Goal: Find specific page/section

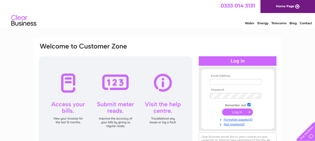
type input "enquiries@pczdesignerwear.co.uk"
click at [236, 113] on input "submit" at bounding box center [237, 112] width 31 height 7
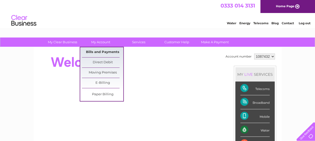
click at [101, 51] on link "Bills and Payments" at bounding box center [102, 52] width 41 height 10
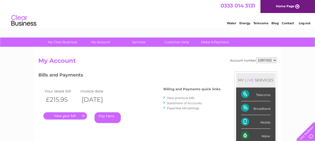
click at [80, 114] on link "." at bounding box center [65, 115] width 44 height 7
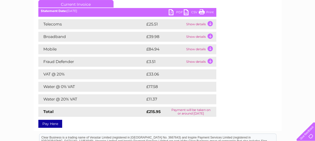
scroll to position [71, 0]
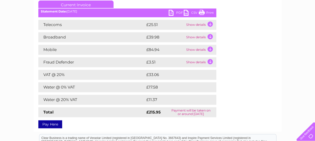
click at [207, 12] on link "Print" at bounding box center [206, 13] width 15 height 7
